Goal: Task Accomplishment & Management: Use online tool/utility

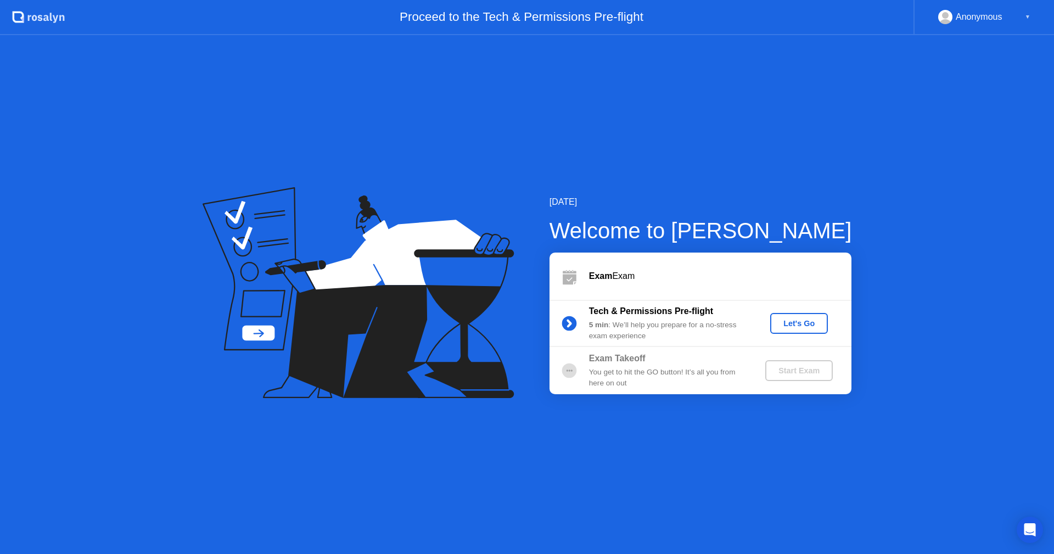
click at [802, 319] on div "Let's Go" at bounding box center [799, 323] width 49 height 9
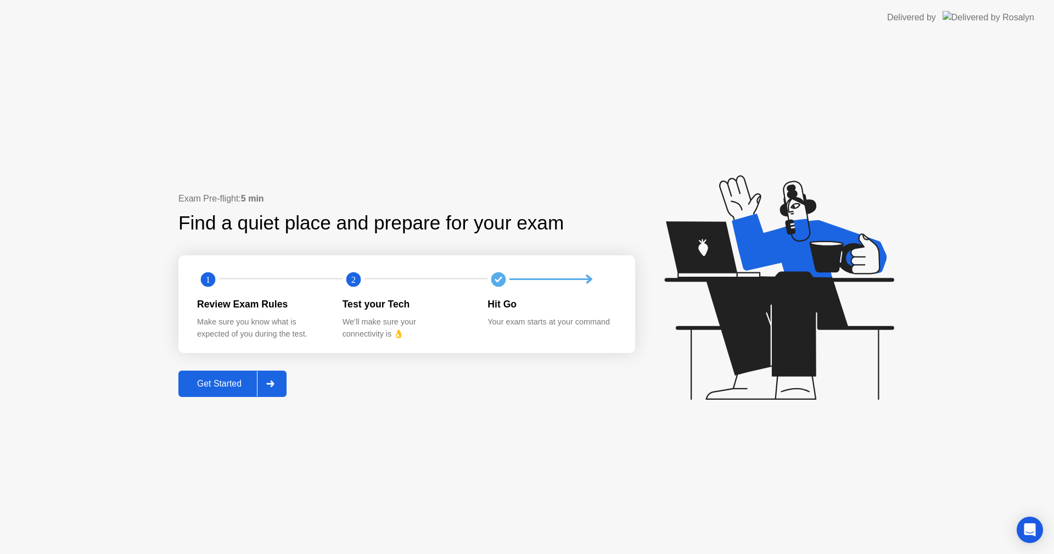
click at [275, 385] on icon at bounding box center [270, 384] width 8 height 7
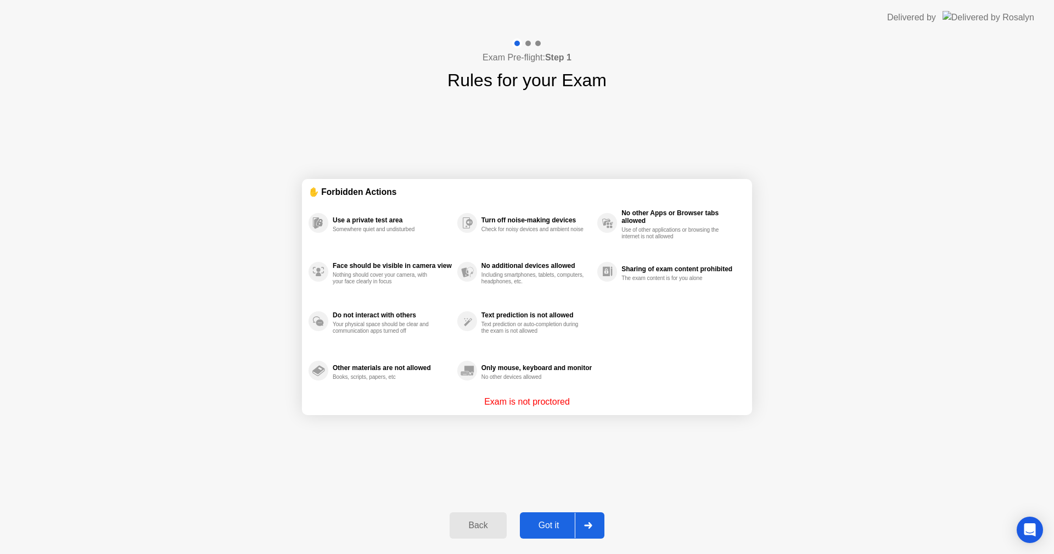
click at [579, 523] on div at bounding box center [588, 525] width 26 height 25
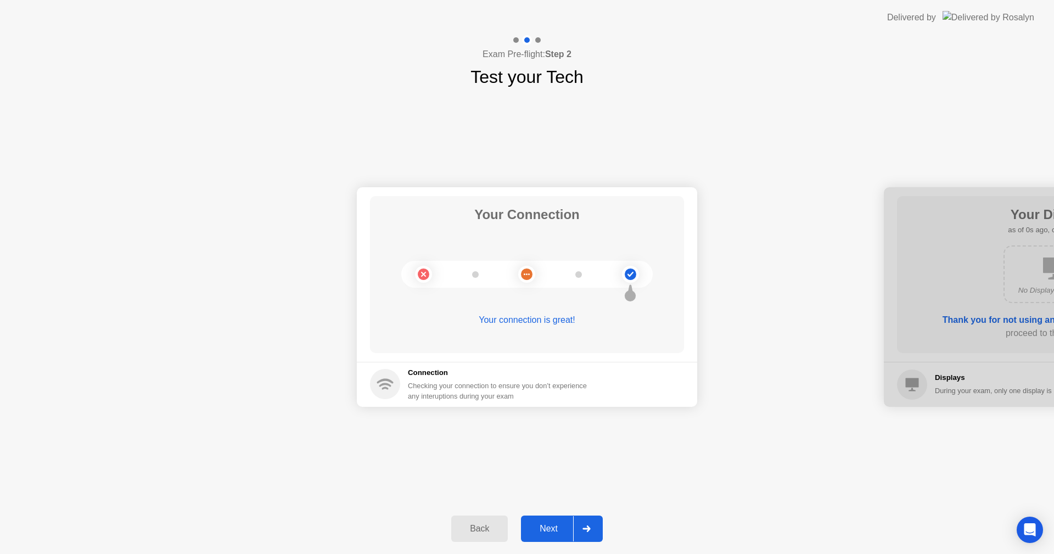
click at [579, 523] on div at bounding box center [586, 528] width 26 height 25
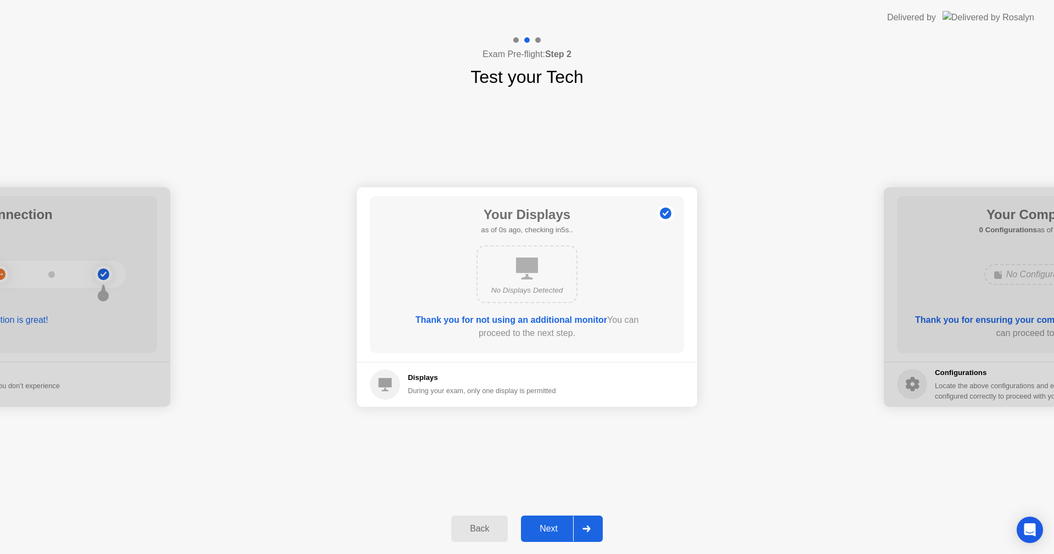
click at [580, 523] on div at bounding box center [586, 528] width 26 height 25
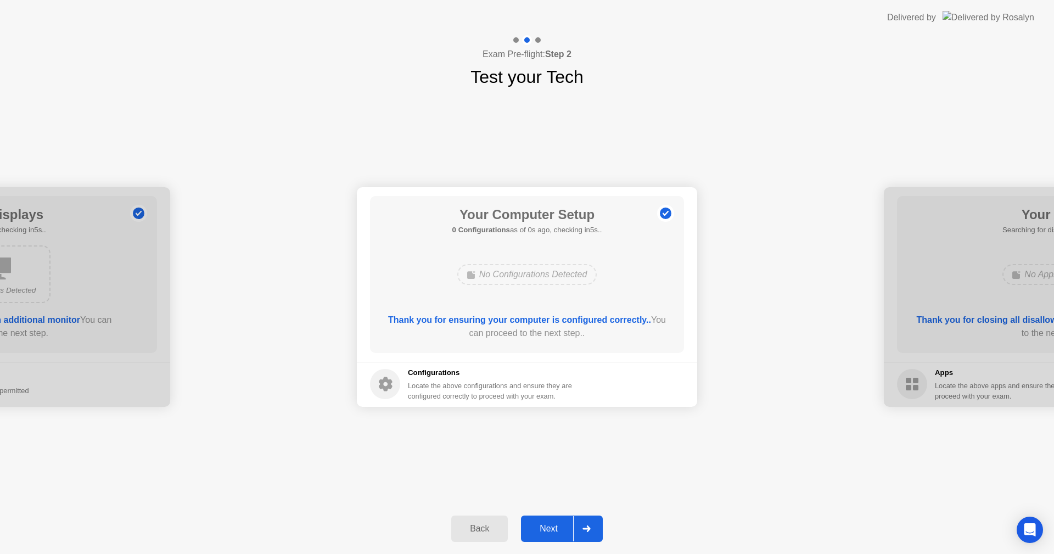
click at [580, 523] on div at bounding box center [586, 528] width 26 height 25
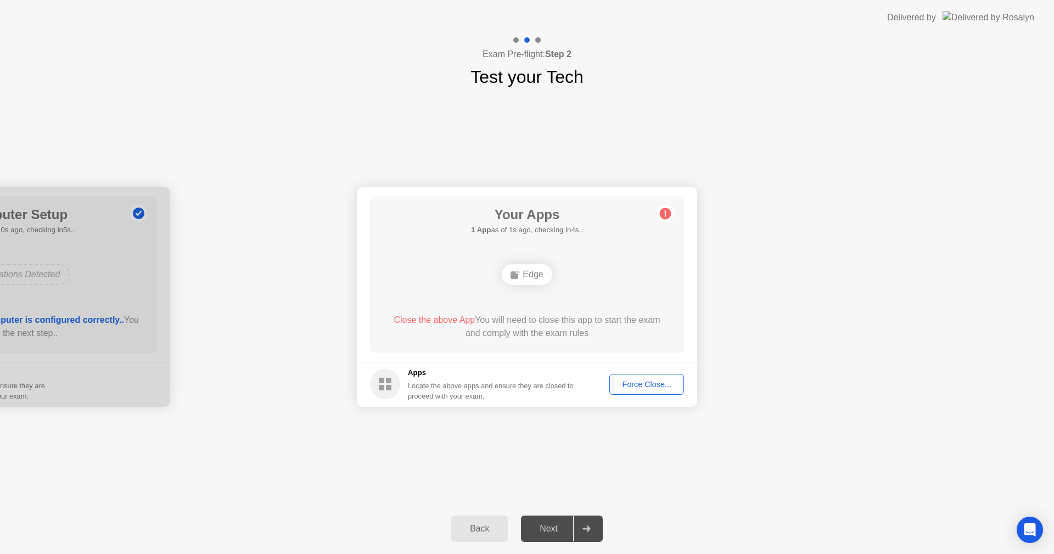
click at [630, 388] on div "Force Close..." at bounding box center [646, 384] width 67 height 9
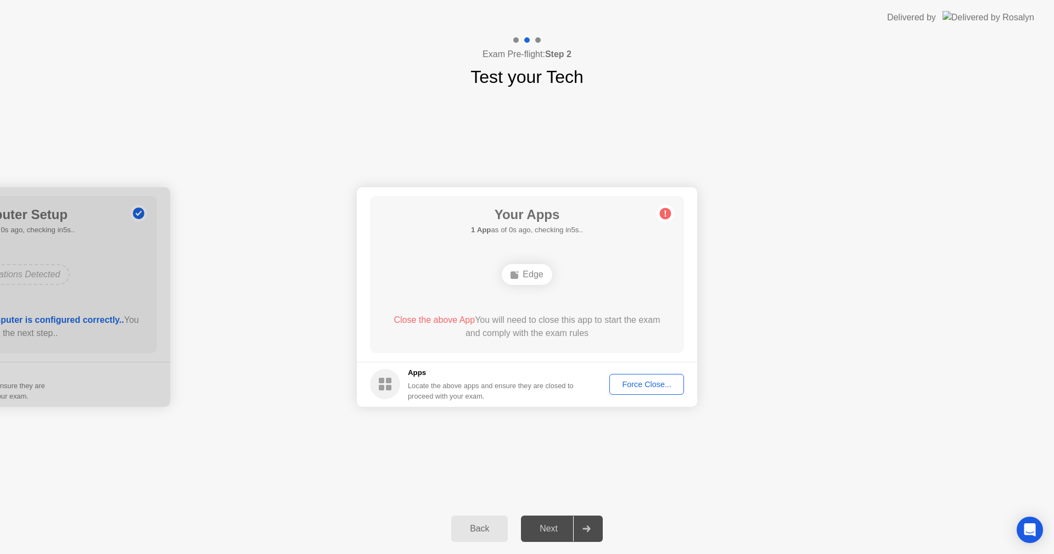
click at [640, 388] on div "Force Close..." at bounding box center [646, 384] width 67 height 9
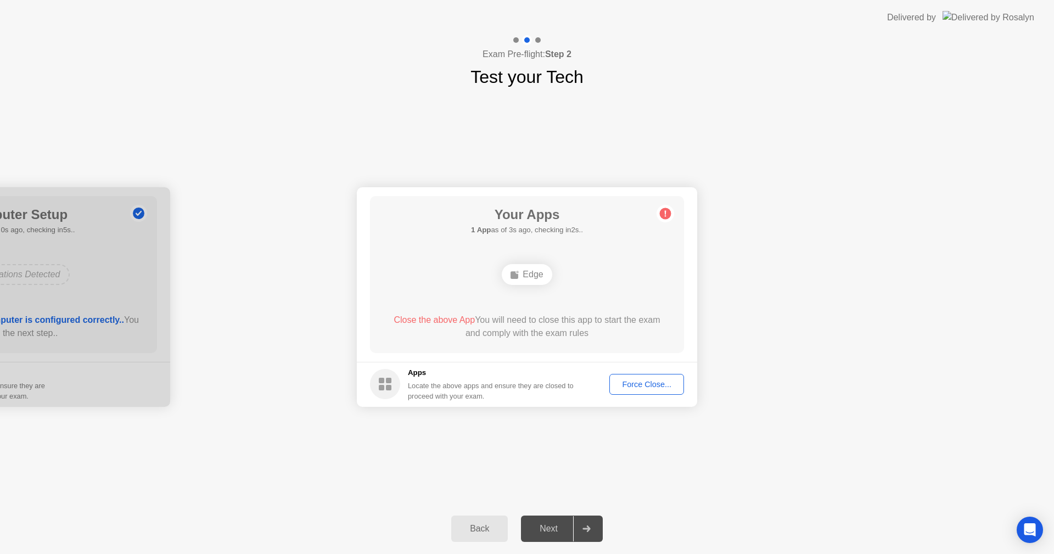
click at [643, 376] on button "Force Close..." at bounding box center [646, 384] width 75 height 21
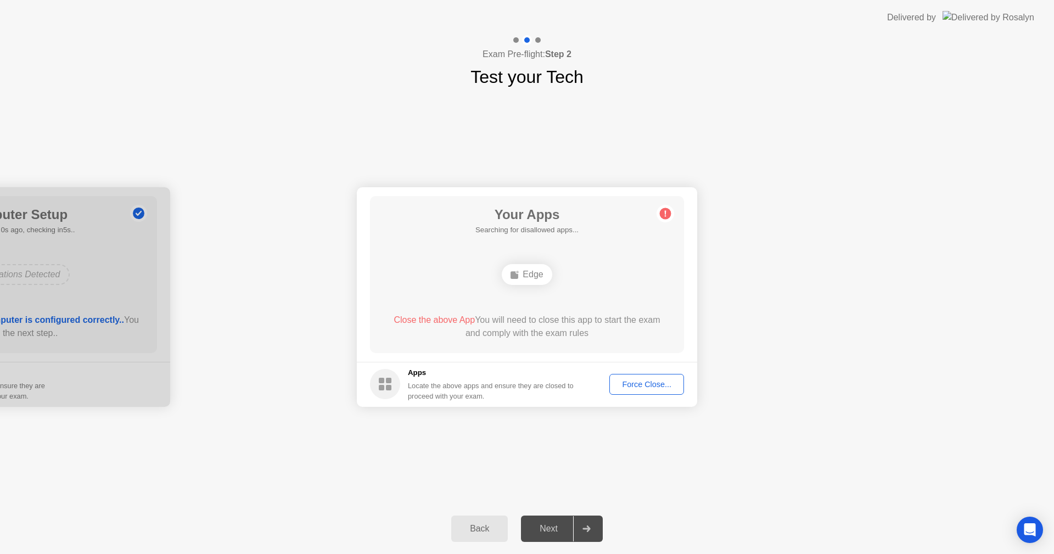
click at [591, 523] on div at bounding box center [586, 528] width 26 height 25
click at [630, 392] on button "Force Close..." at bounding box center [646, 384] width 75 height 21
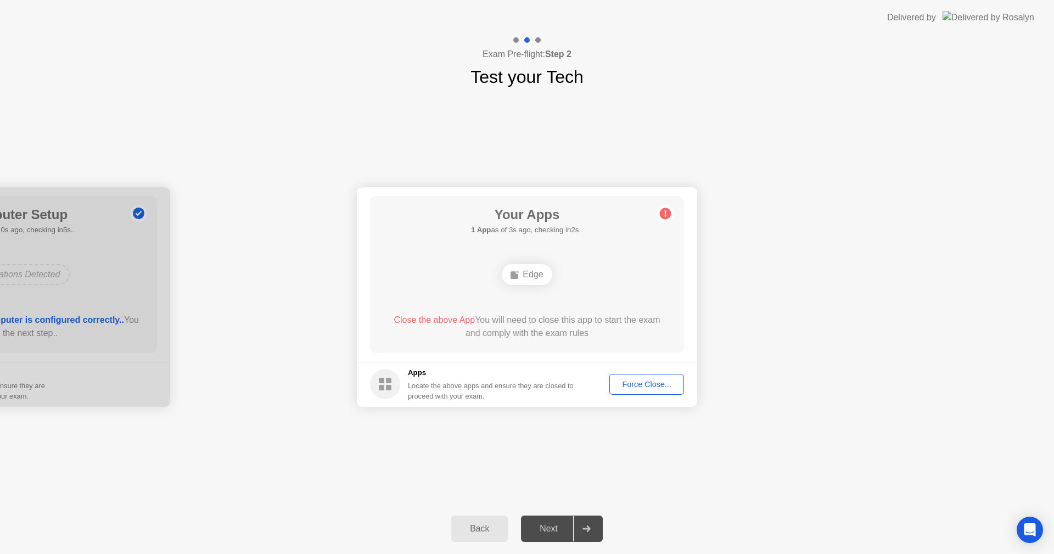
click at [627, 389] on div "Force Close..." at bounding box center [646, 384] width 67 height 9
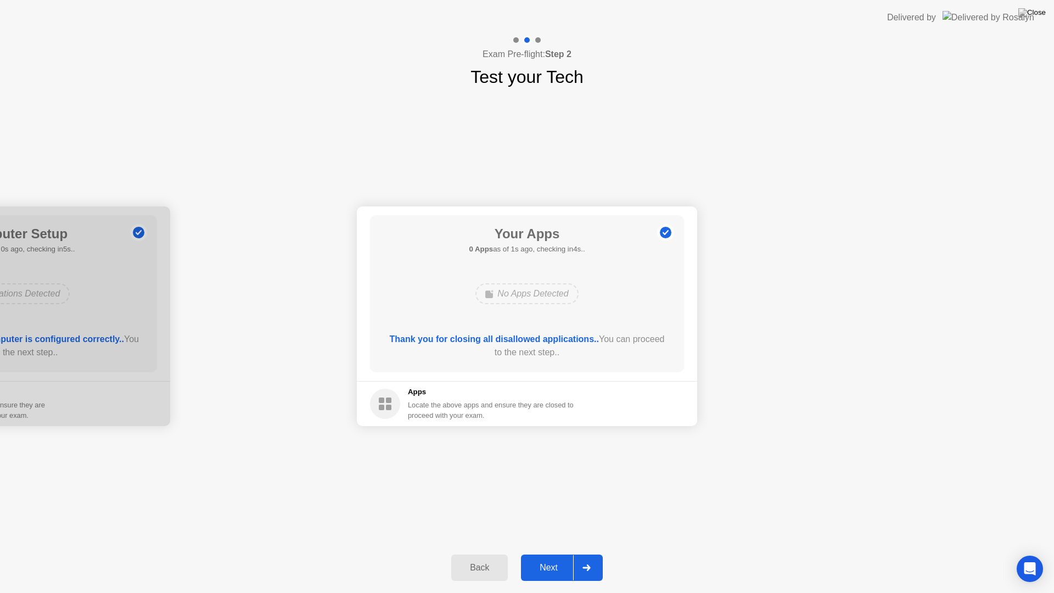
click at [582, 552] on div "Back Next" at bounding box center [527, 567] width 1054 height 51
click at [588, 553] on icon at bounding box center [587, 567] width 8 height 7
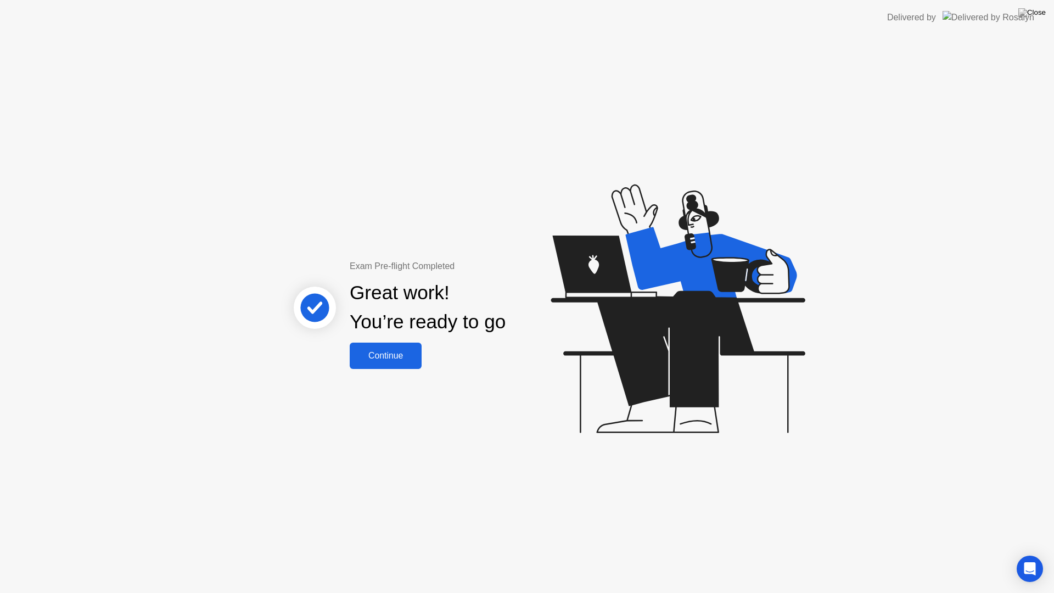
click at [413, 363] on button "Continue" at bounding box center [386, 356] width 72 height 26
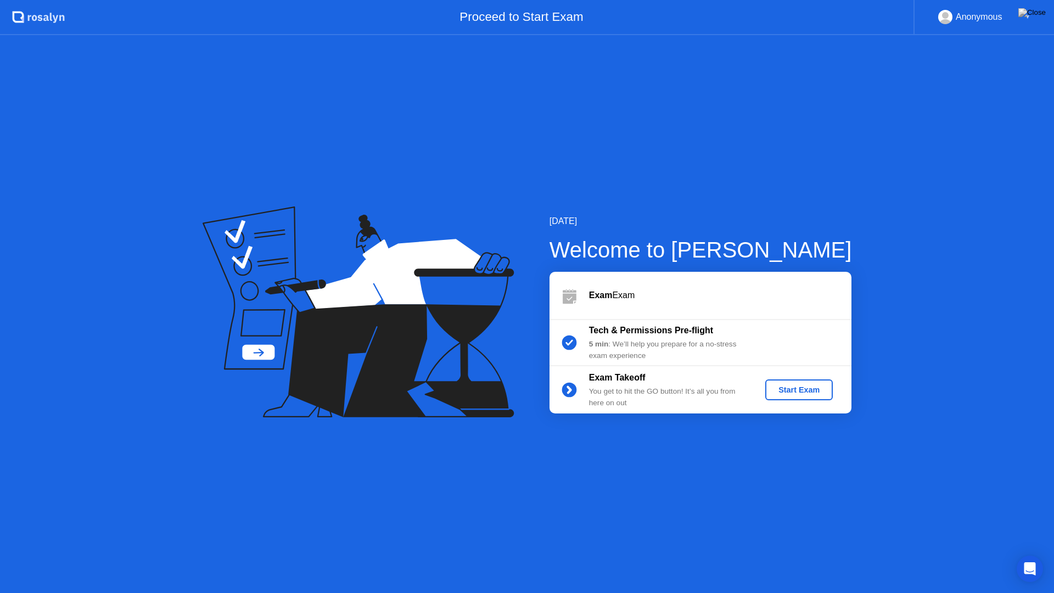
click at [796, 396] on button "Start Exam" at bounding box center [799, 389] width 68 height 21
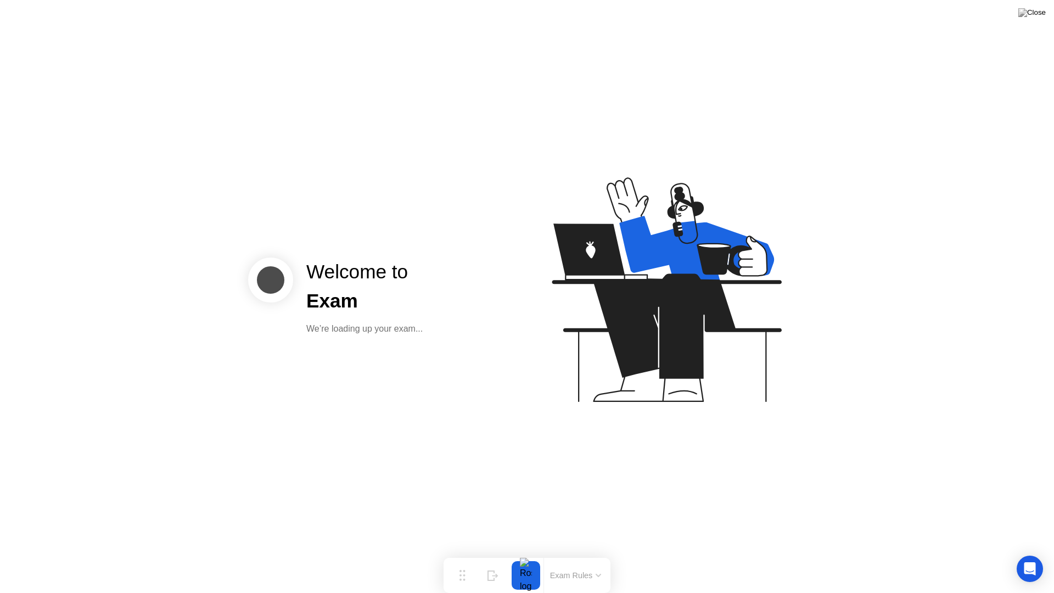
click at [669, 457] on div "Welcome to Exam We’re loading up your exam..." at bounding box center [527, 296] width 1054 height 593
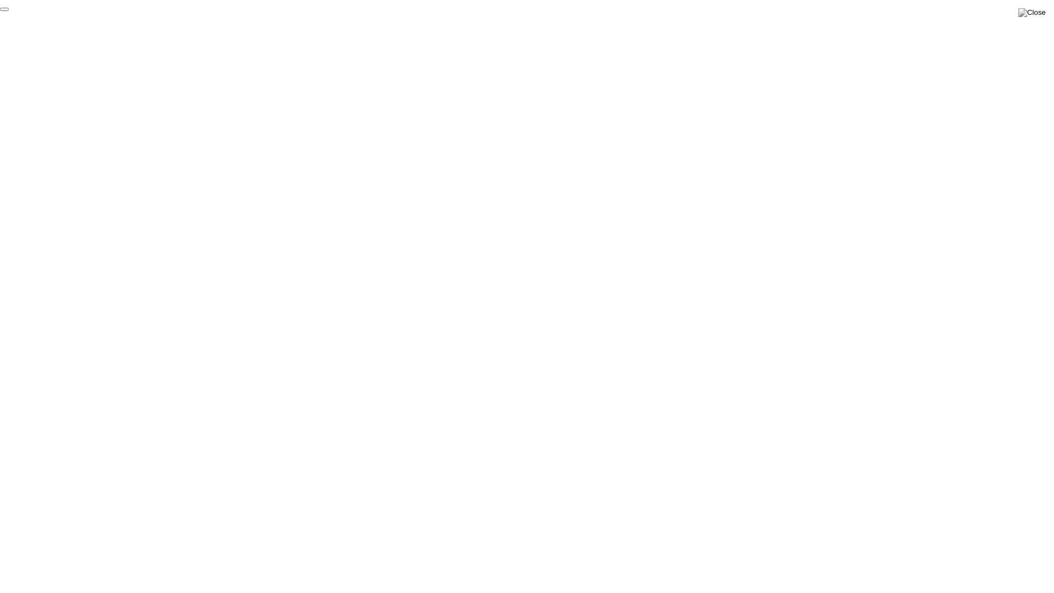
click div "End Proctoring Session"
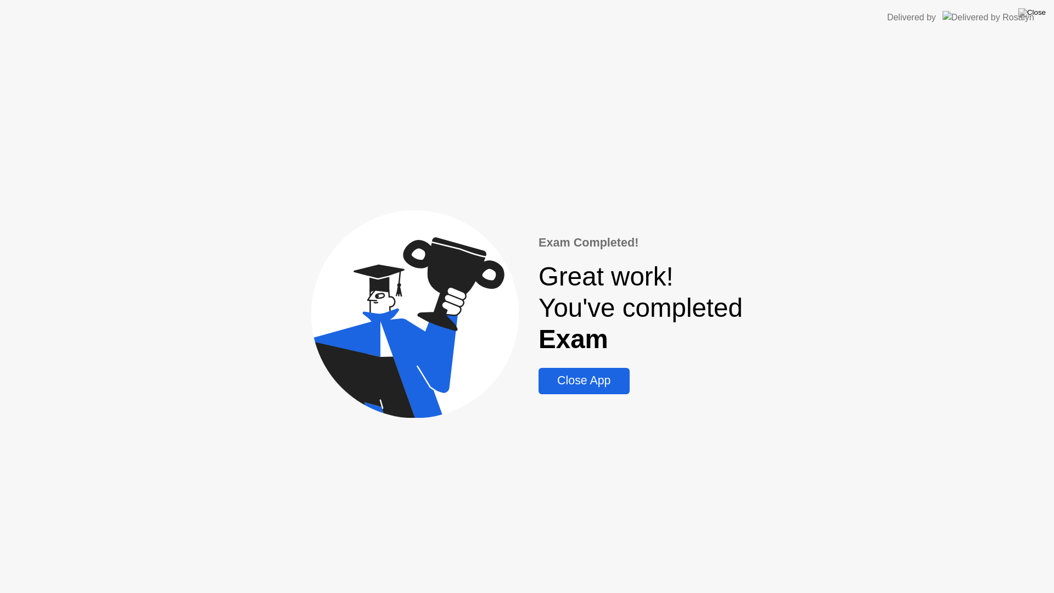
click at [604, 384] on div "Close App" at bounding box center [584, 381] width 84 height 14
